Goal: Navigation & Orientation: Find specific page/section

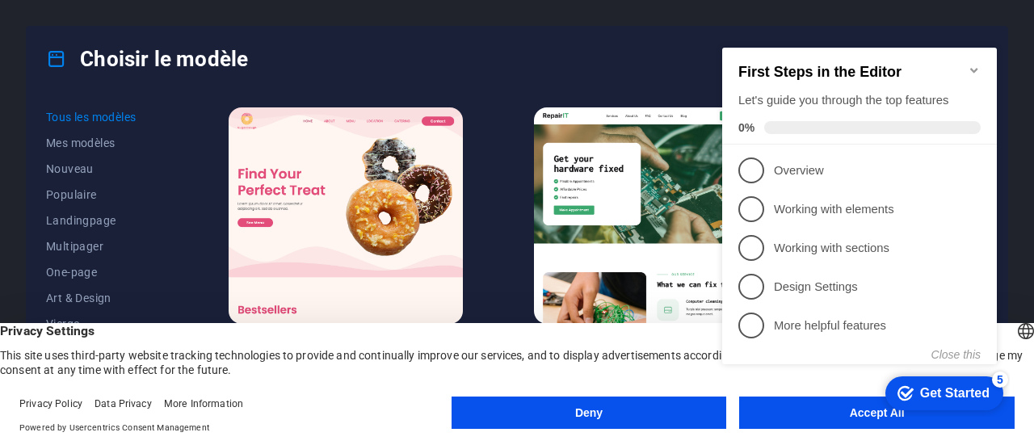
click at [738, 18] on div "Choisir le modèle Tous les modèles Mes modèles Nouveau Populaire Landingpage Mu…" at bounding box center [517, 222] width 1034 height 445
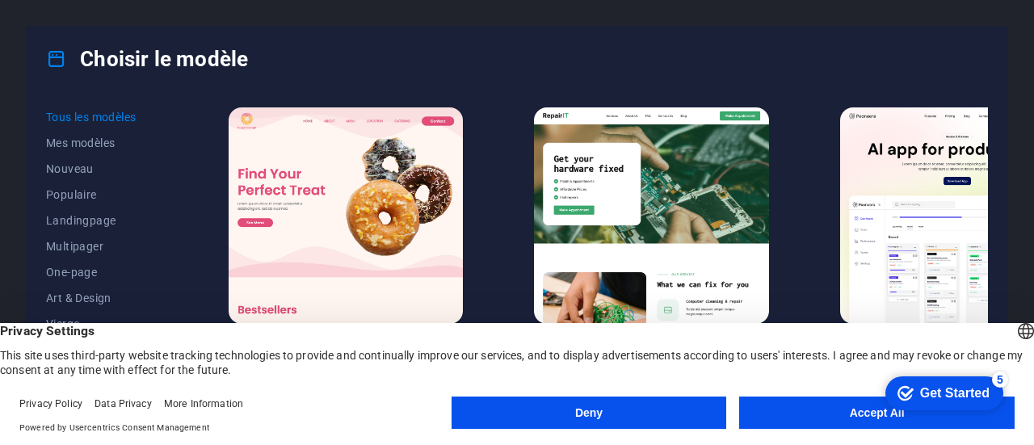
click at [676, 419] on button "Deny" at bounding box center [589, 413] width 275 height 32
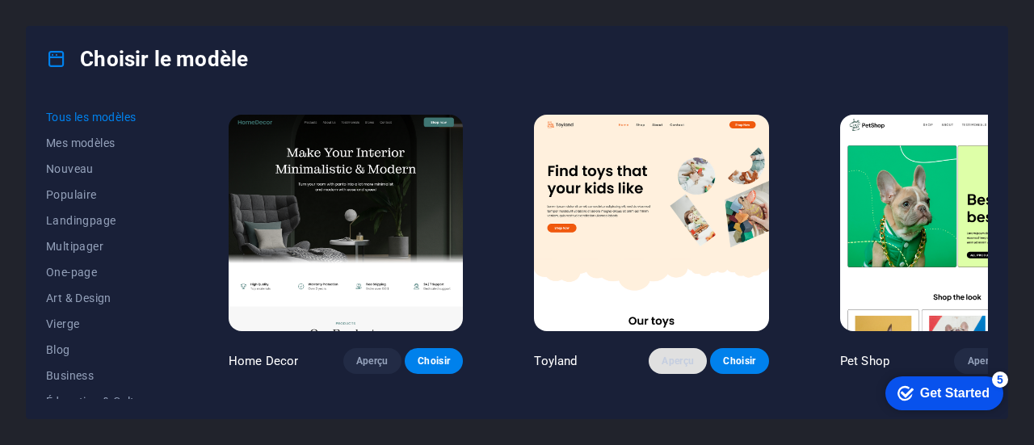
click at [662, 355] on span "Aperçu" at bounding box center [678, 361] width 32 height 13
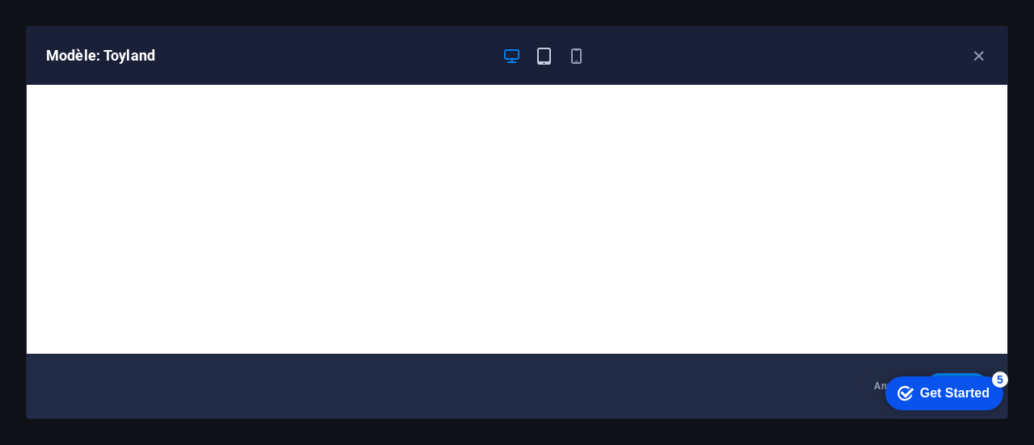
click at [541, 57] on icon "button" at bounding box center [544, 56] width 19 height 19
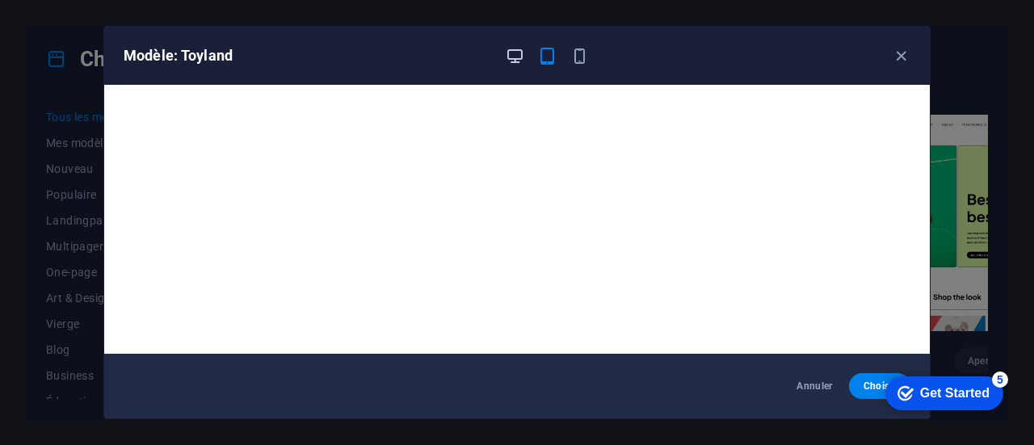
click at [522, 50] on icon "button" at bounding box center [515, 56] width 19 height 19
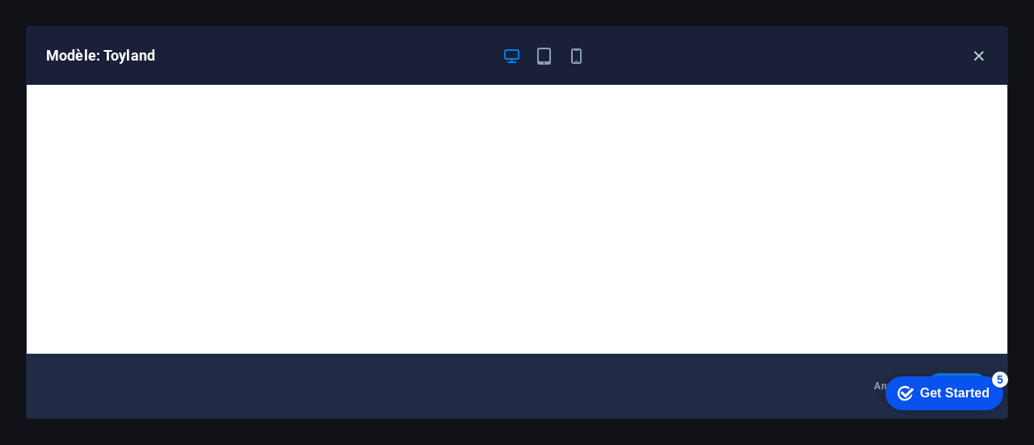
click at [979, 53] on icon "button" at bounding box center [978, 56] width 19 height 19
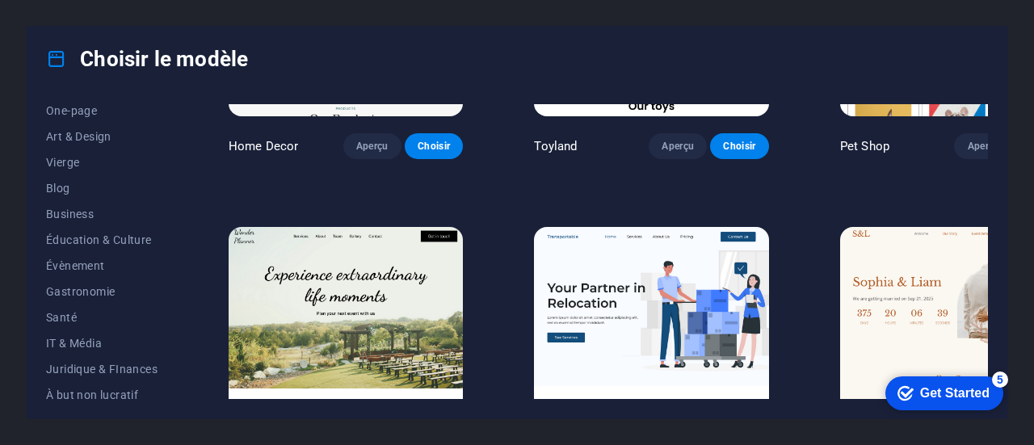
scroll to position [161, 0]
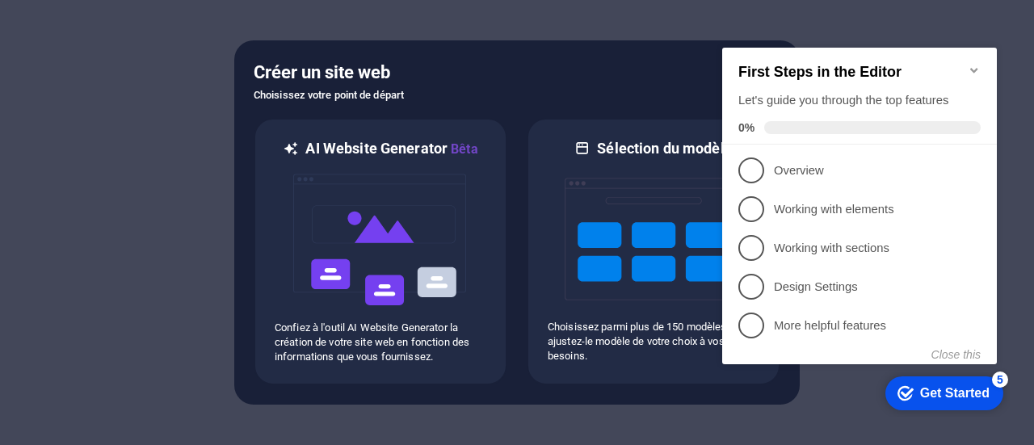
click at [656, 37] on div at bounding box center [517, 222] width 1034 height 445
